Goal: Find specific page/section: Find specific page/section

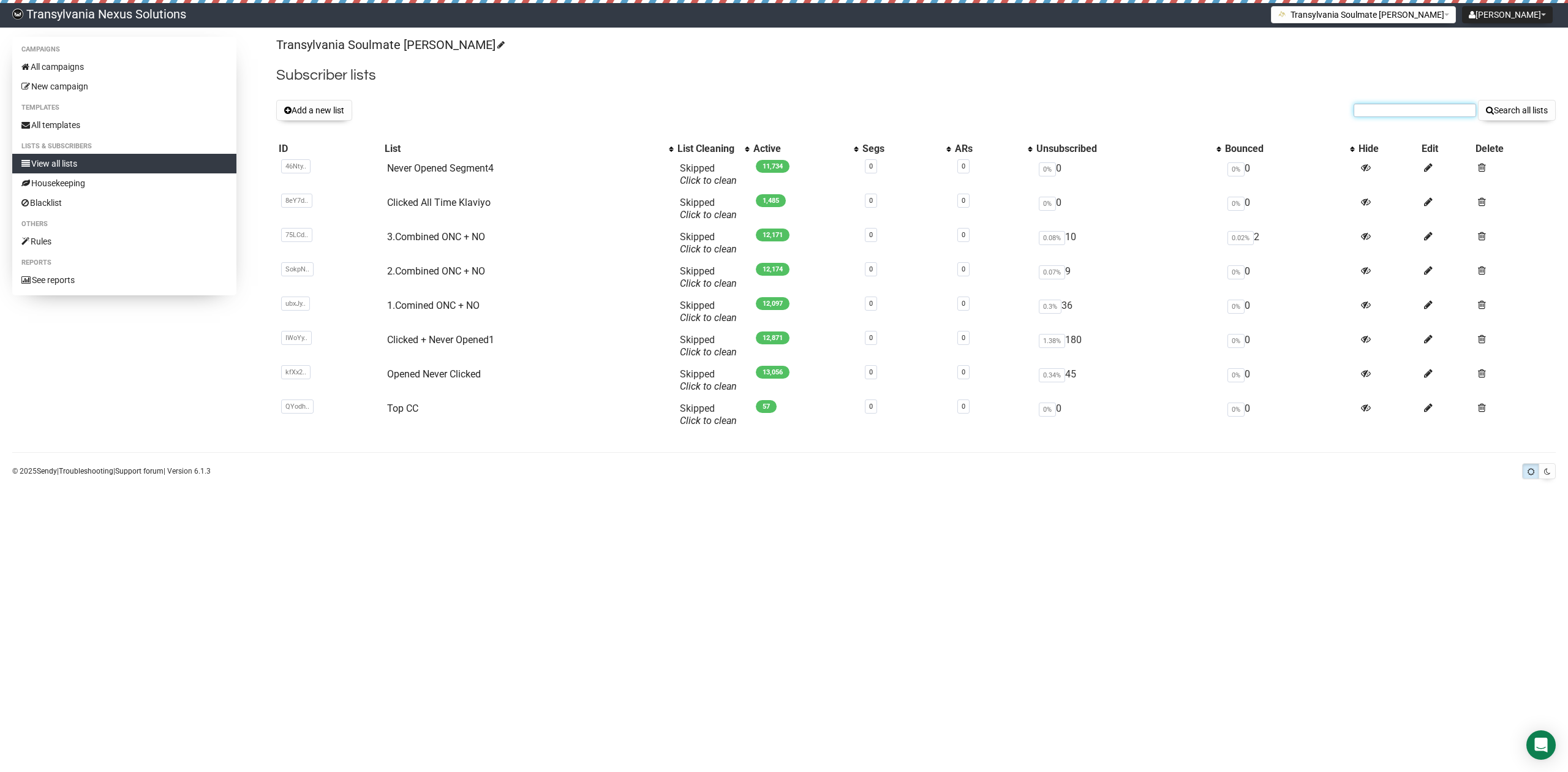
click at [1393, 116] on input "text" at bounding box center [1415, 110] width 123 height 14
type input "radutarean"
click at [1496, 109] on button "Search all lists" at bounding box center [1517, 110] width 78 height 21
click at [1375, 108] on input "text" at bounding box center [1415, 110] width 123 height 14
type input "tarean"
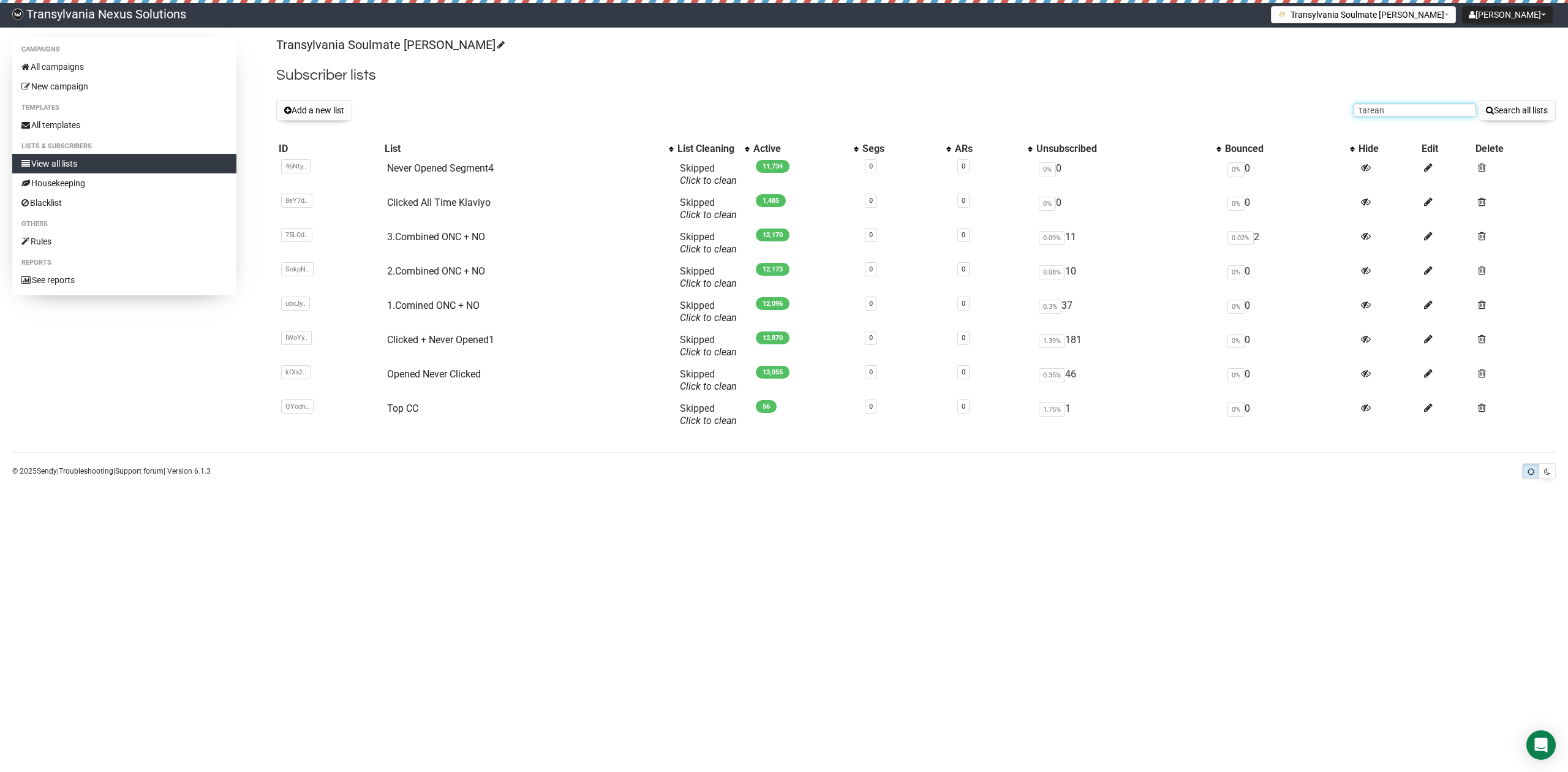
click at [1478, 100] on button "Search all lists" at bounding box center [1517, 110] width 78 height 21
click at [1393, 106] on input "text" at bounding box center [1415, 110] width 123 height 14
type input "tarean"
click at [1530, 102] on button "Search all lists" at bounding box center [1517, 110] width 78 height 21
click at [410, 411] on link "Top CC" at bounding box center [403, 409] width 31 height 12
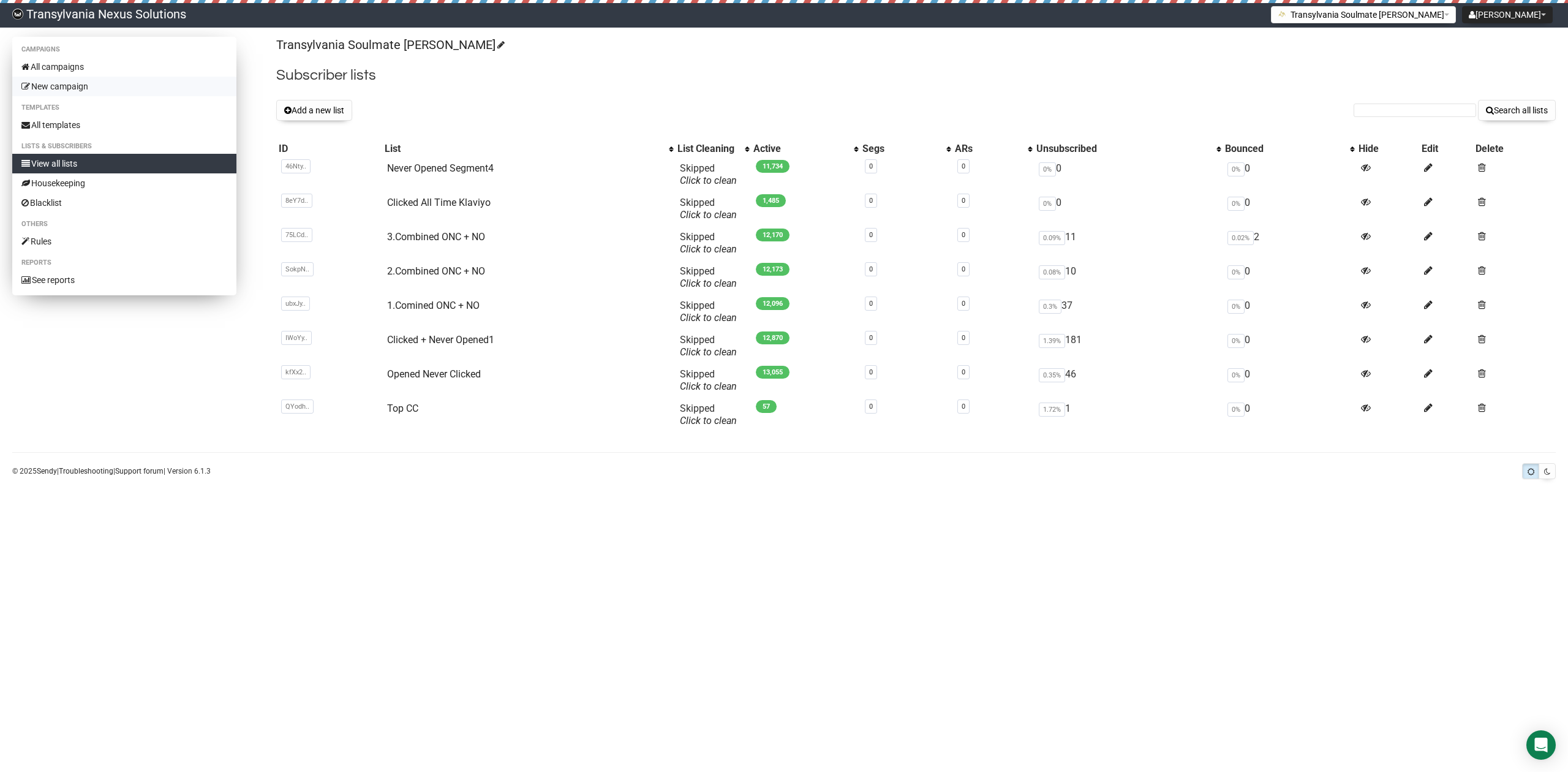
click at [85, 87] on link "New campaign" at bounding box center [124, 86] width 225 height 19
